Goal: Book appointment/travel/reservation

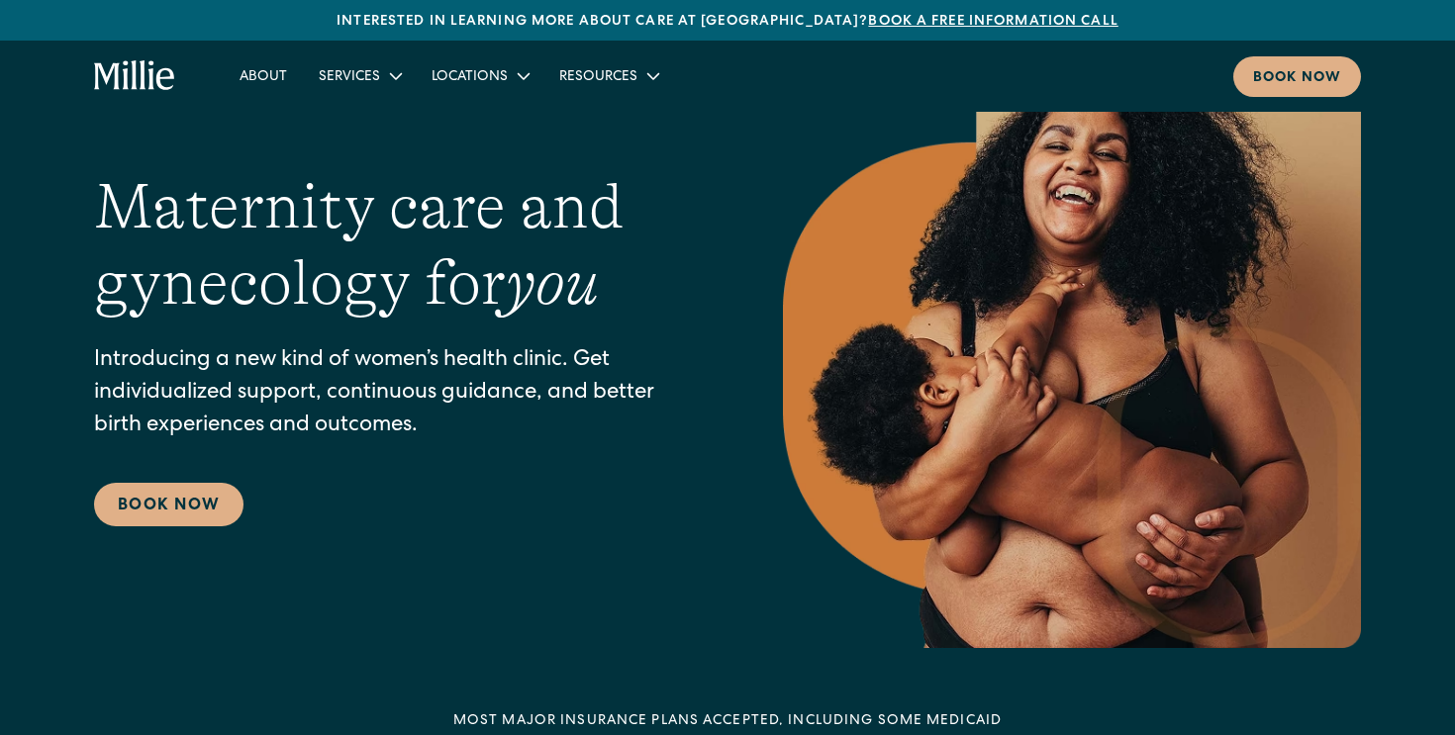
scroll to position [86, 0]
click at [197, 498] on link "Book Now" at bounding box center [168, 506] width 149 height 44
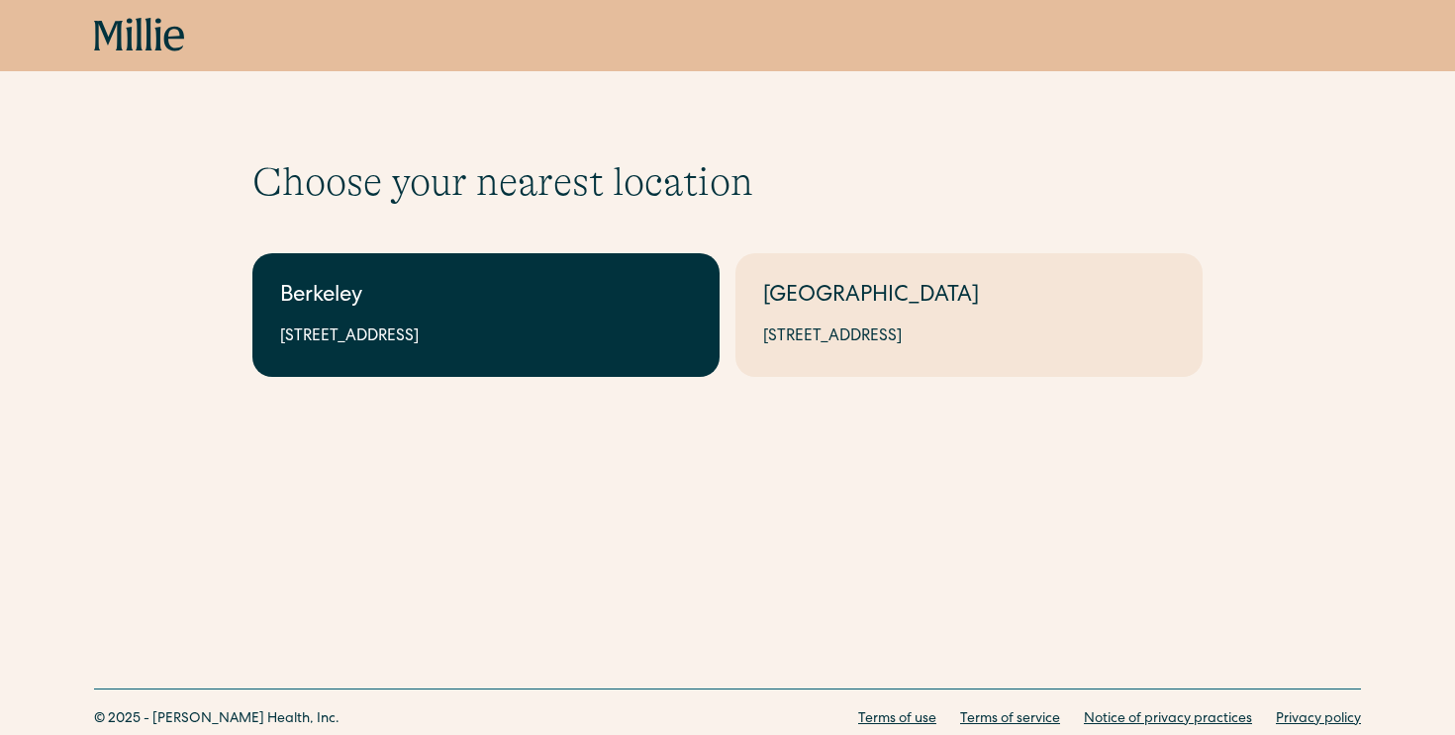
click at [554, 274] on link "Berkeley [STREET_ADDRESS]" at bounding box center [485, 315] width 467 height 124
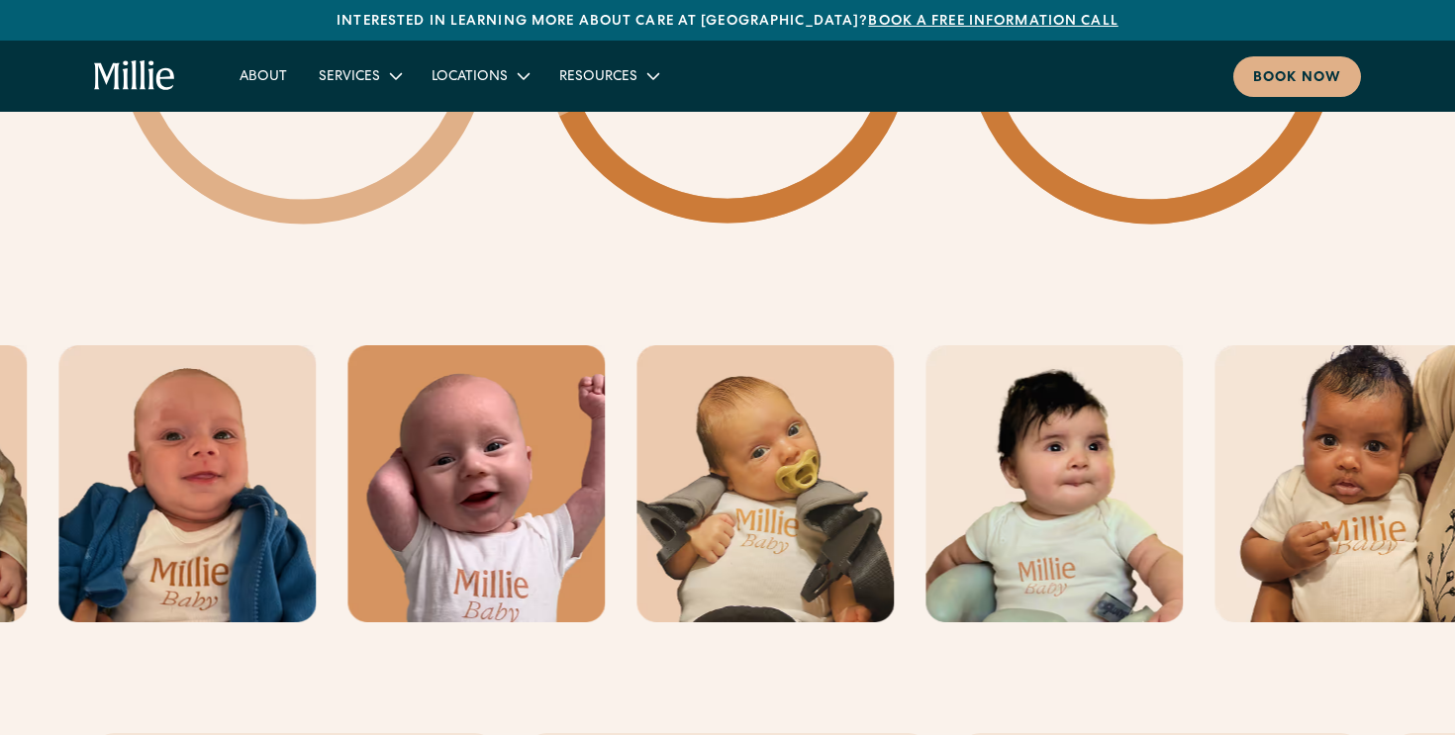
scroll to position [3368, 0]
